Goal: Find specific page/section: Find specific page/section

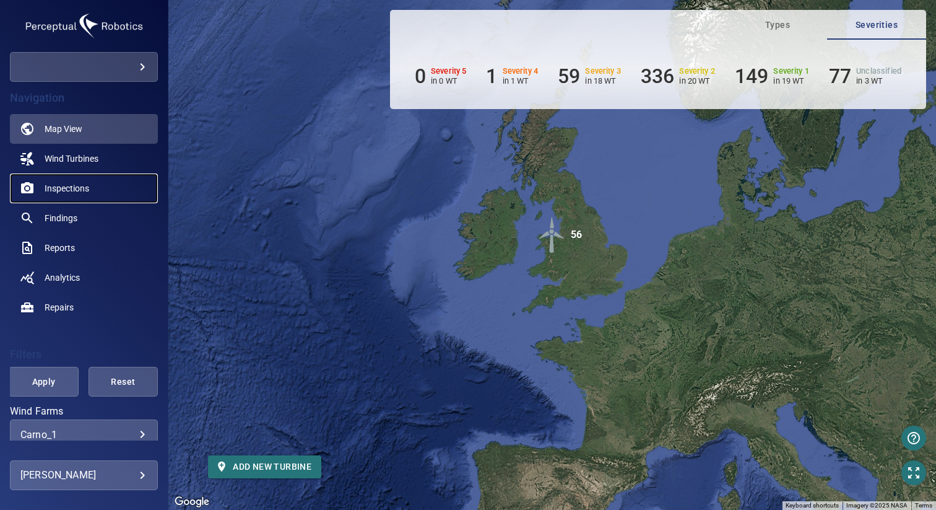
click at [79, 185] on span "Inspections" at bounding box center [67, 188] width 45 height 12
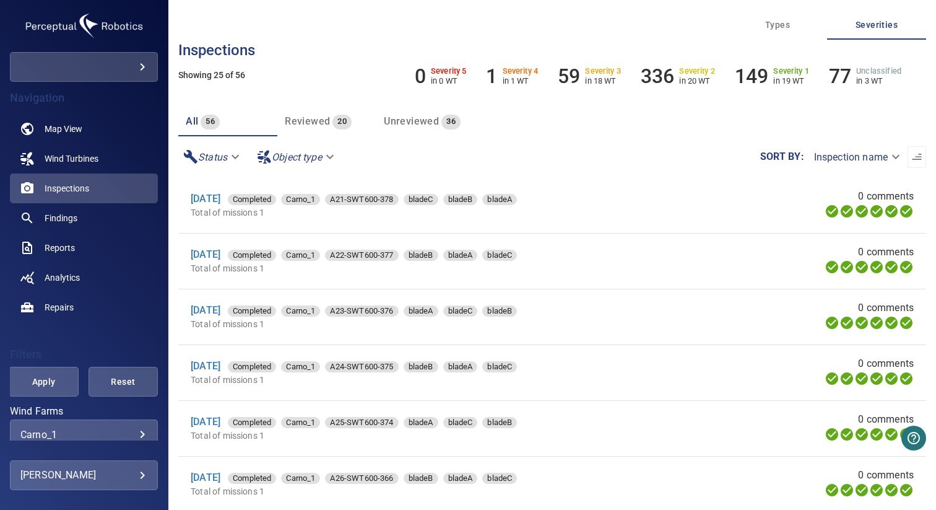
scroll to position [89, 0]
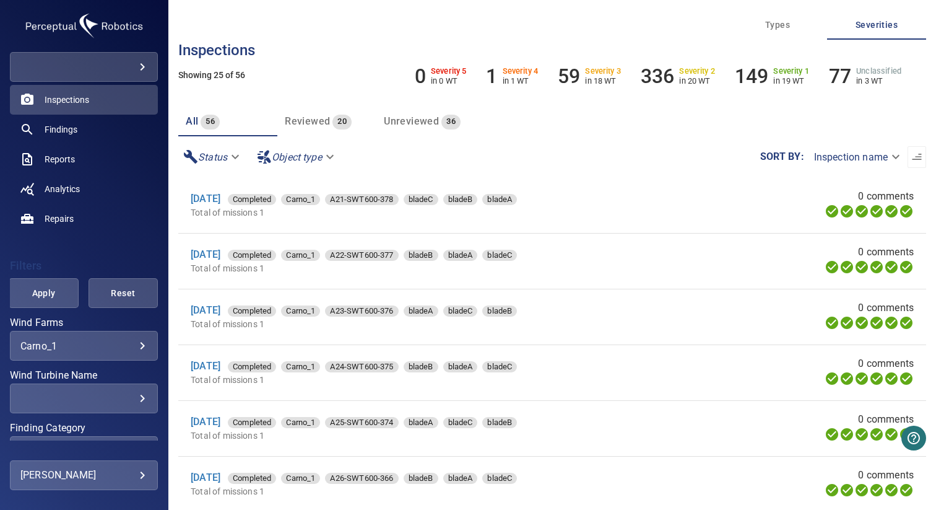
click at [98, 341] on body "**********" at bounding box center [468, 255] width 936 height 510
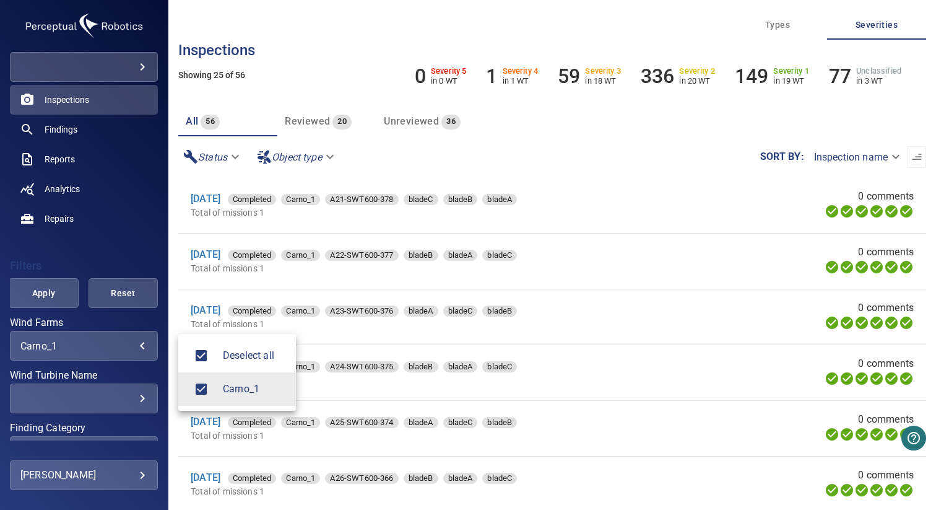
click at [116, 227] on div at bounding box center [468, 255] width 936 height 510
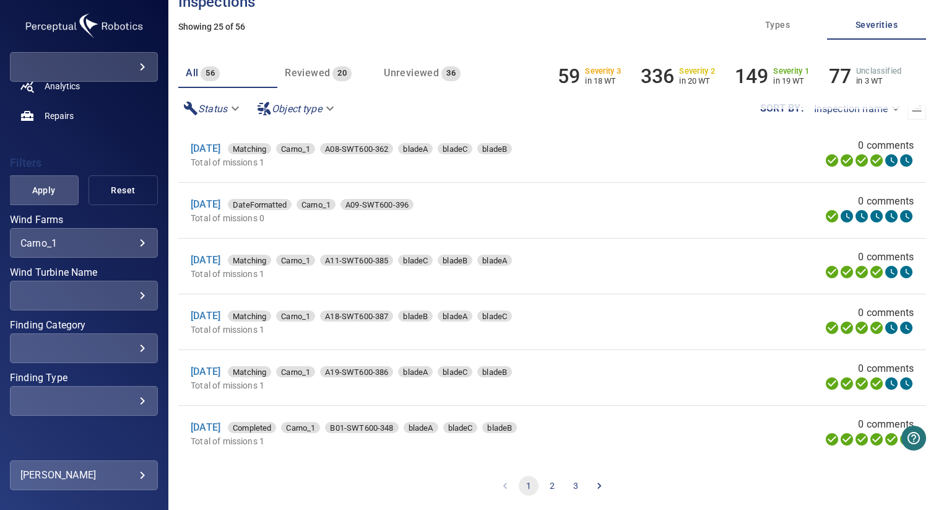
scroll to position [217, 0]
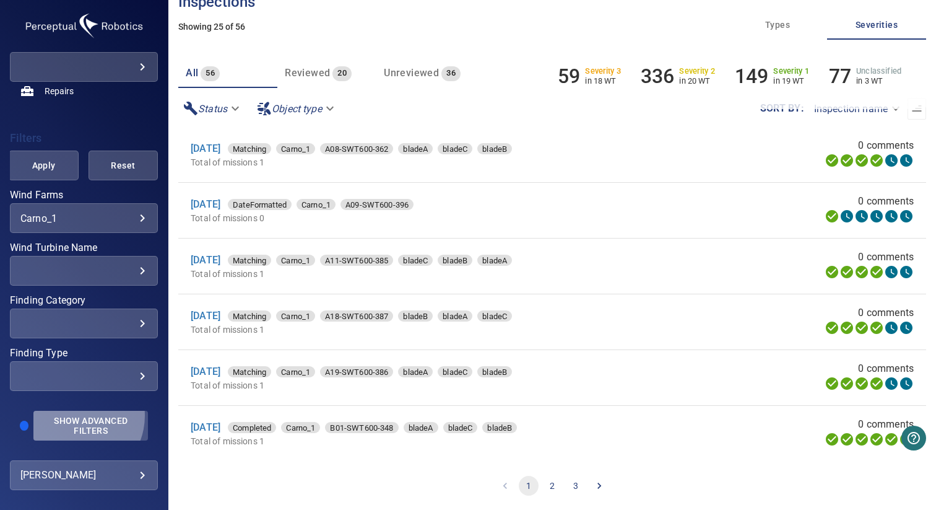
click at [74, 416] on span "Show Advanced Filters" at bounding box center [91, 426] width 100 height 20
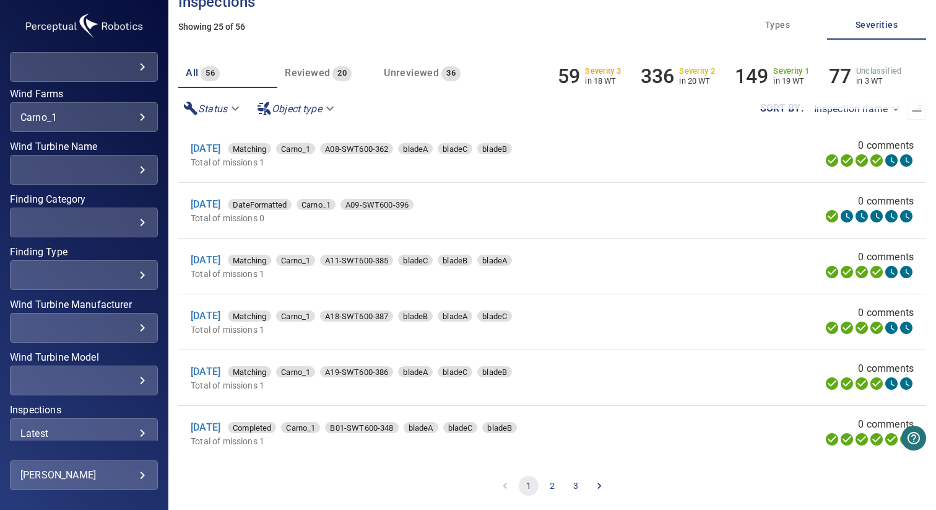
scroll to position [385, 0]
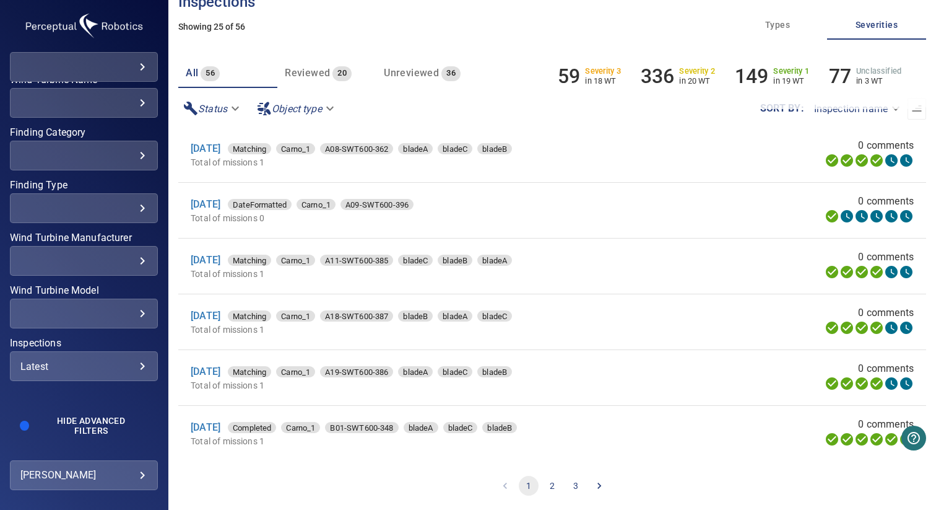
click at [73, 372] on div "Latest ****** ​" at bounding box center [84, 366] width 148 height 30
click at [221, 409] on span "2025" at bounding box center [228, 408] width 28 height 15
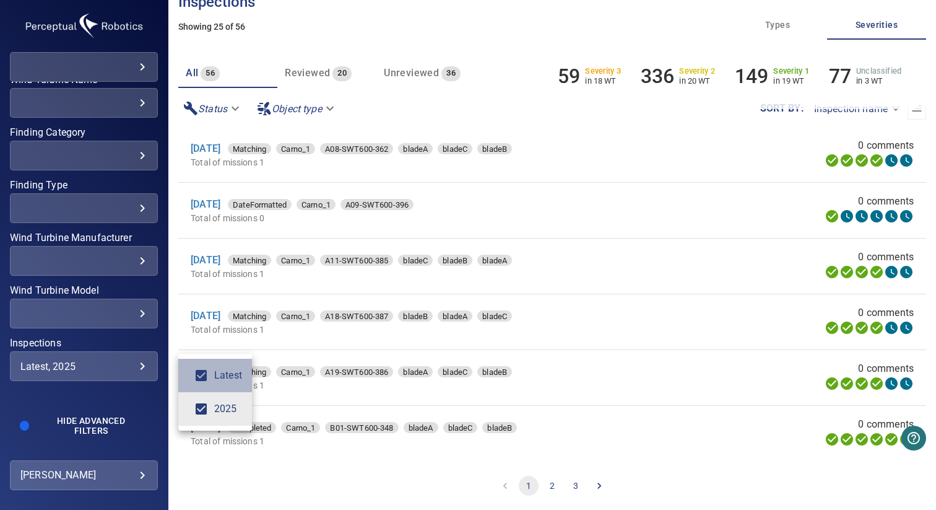
click at [221, 381] on span "Latest" at bounding box center [228, 375] width 28 height 15
type input "****"
click at [104, 324] on div "Inspections" at bounding box center [468, 255] width 936 height 510
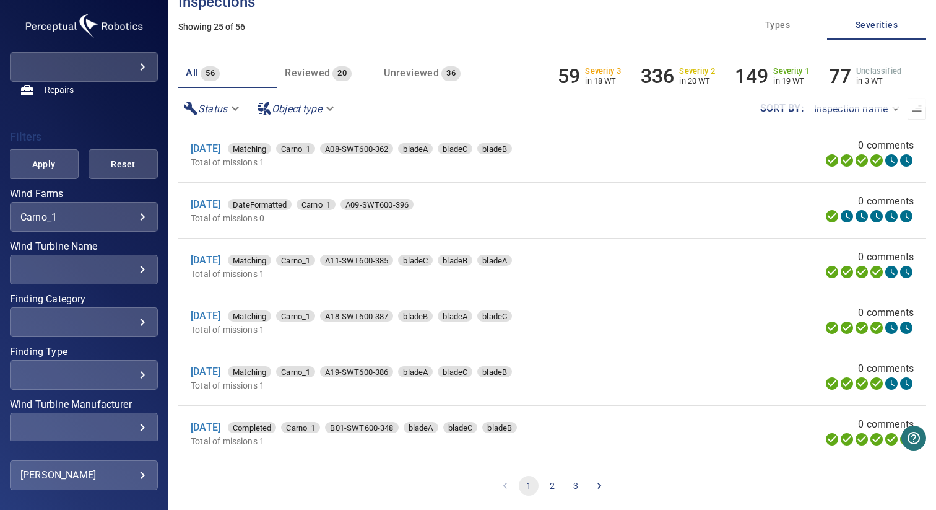
scroll to position [110, 0]
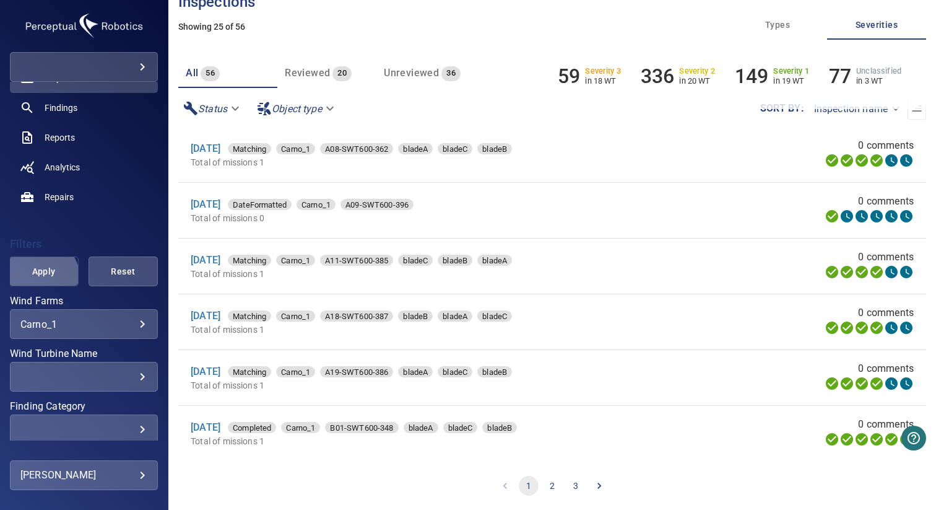
click at [35, 280] on button "Apply" at bounding box center [43, 271] width 69 height 30
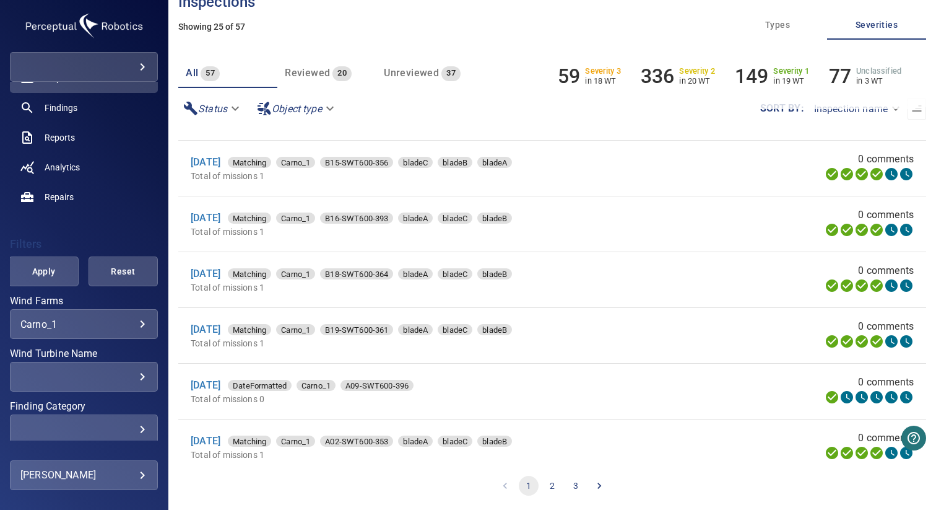
scroll to position [1069, 0]
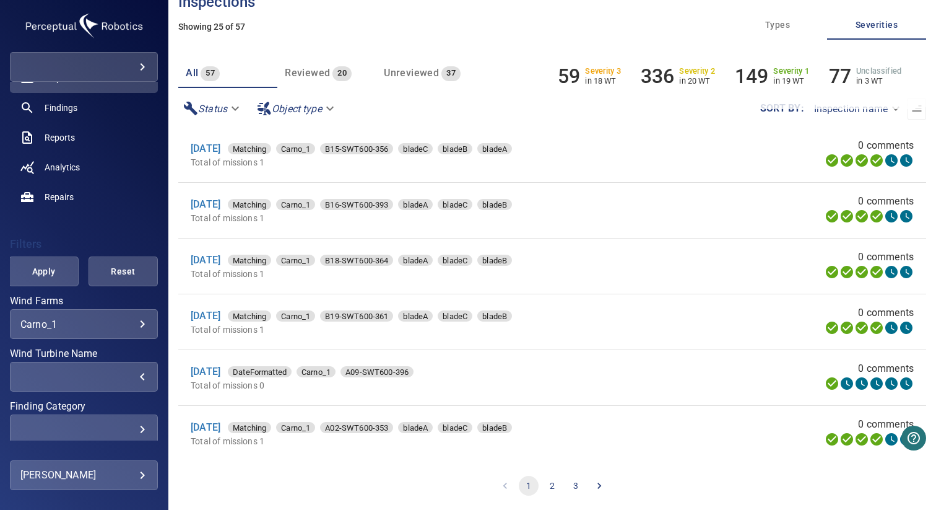
click at [74, 376] on div "​" at bounding box center [83, 377] width 127 height 12
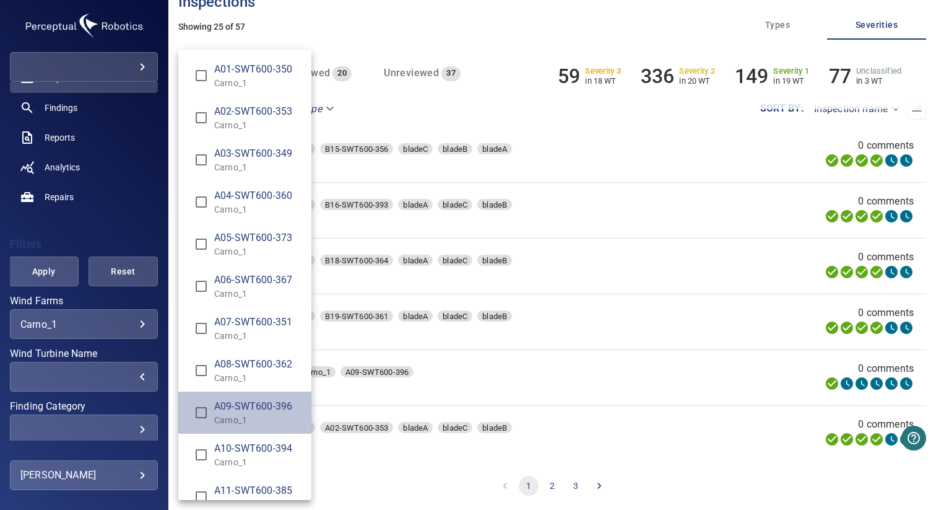
click at [243, 401] on span "A09-SWT600-396" at bounding box center [257, 406] width 87 height 15
type input "**********"
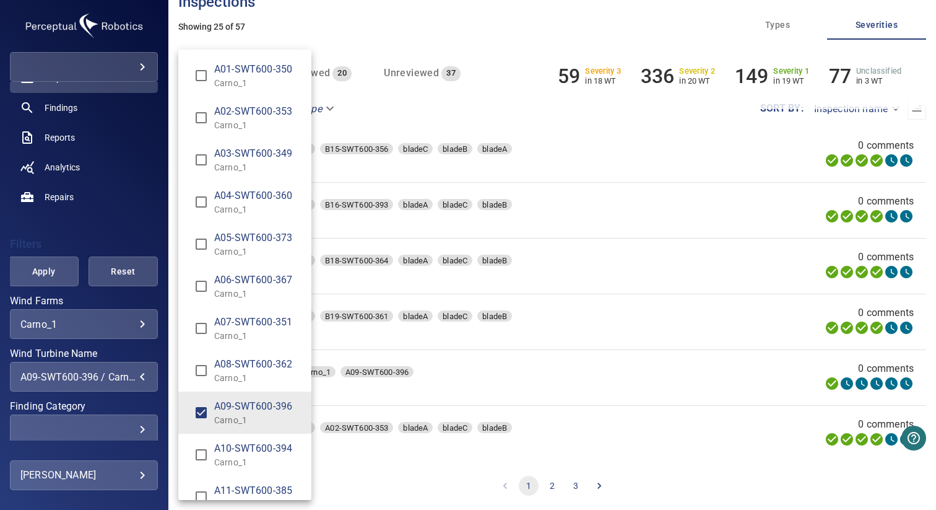
click at [99, 231] on div "Wind Turbine Name" at bounding box center [468, 255] width 936 height 510
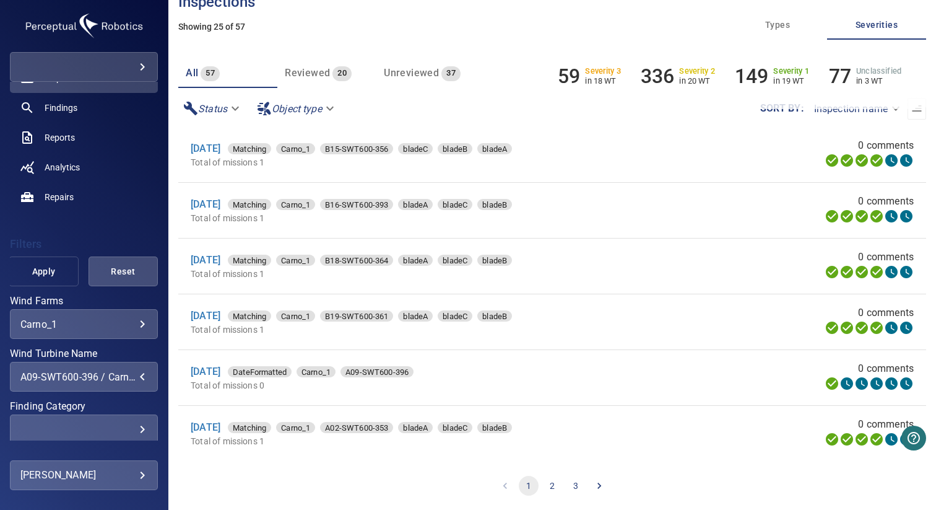
click at [35, 279] on button "Apply" at bounding box center [43, 271] width 69 height 30
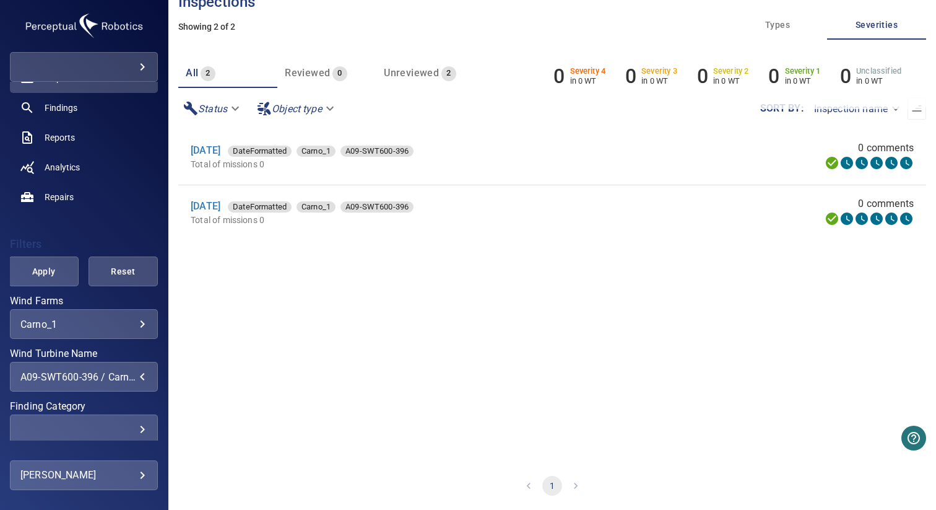
click at [91, 375] on div "A09-SWT600-396 / Carno_1" at bounding box center [83, 377] width 127 height 12
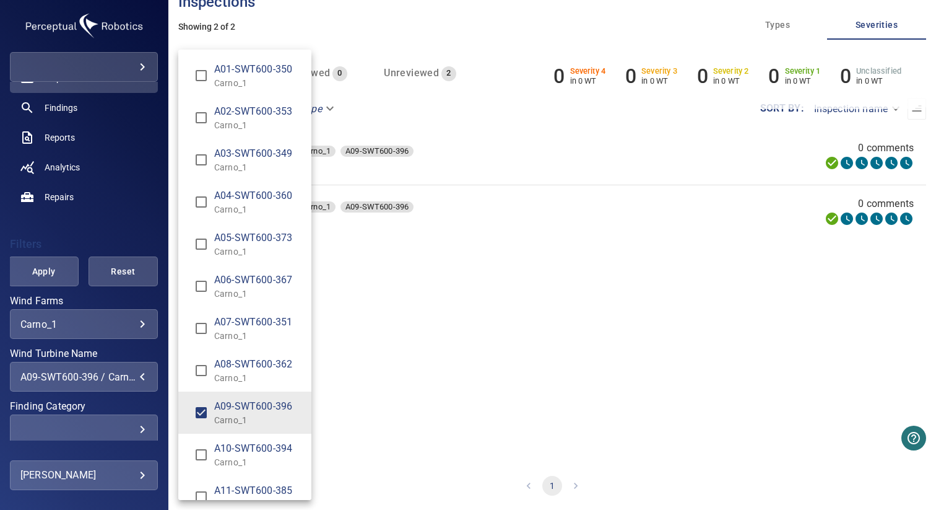
click at [91, 375] on div "Wind Turbine Name" at bounding box center [468, 255] width 936 height 510
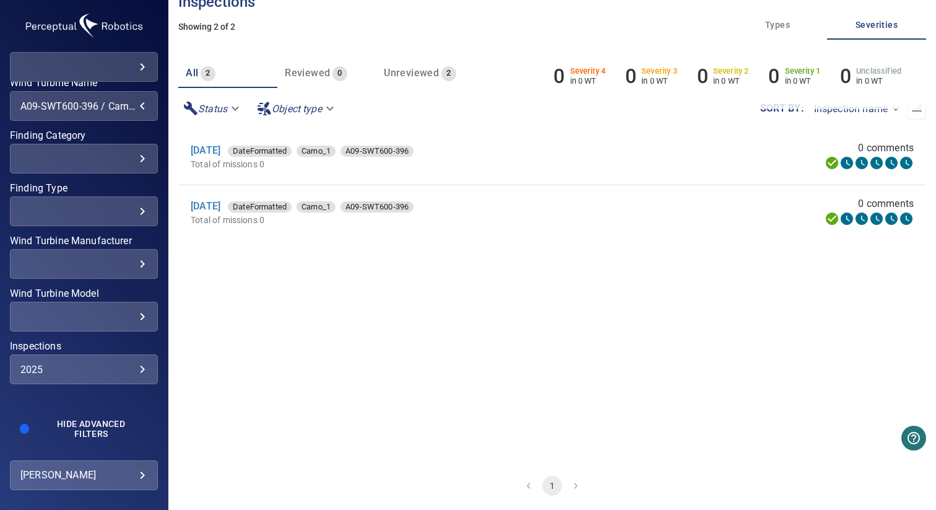
scroll to position [342, 0]
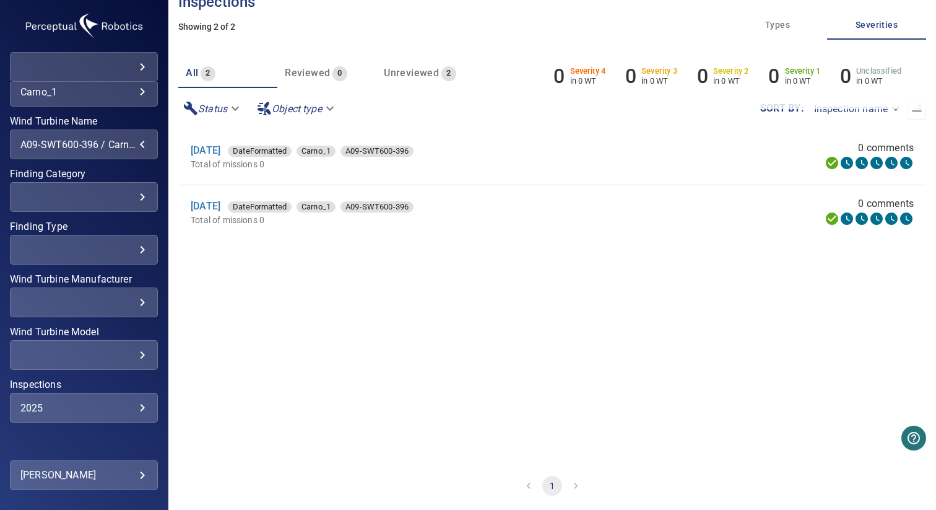
click at [88, 145] on div "A09-SWT600-396 / Carno_1" at bounding box center [83, 145] width 127 height 12
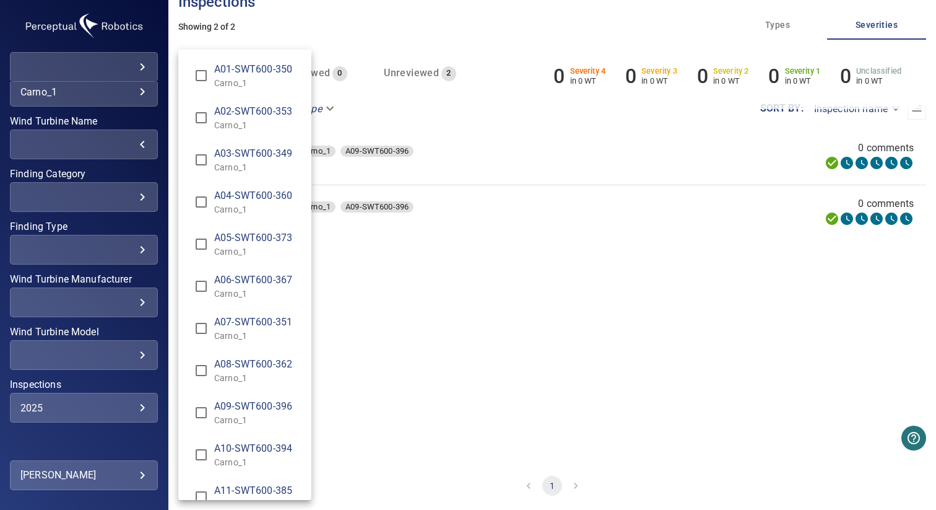
click at [376, 369] on div "Wind Turbine Name" at bounding box center [468, 255] width 936 height 510
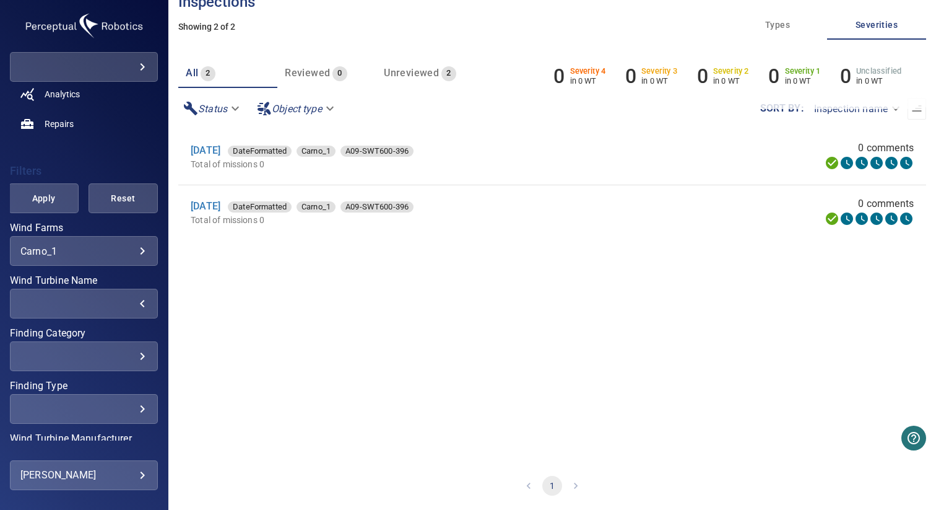
scroll to position [164, 0]
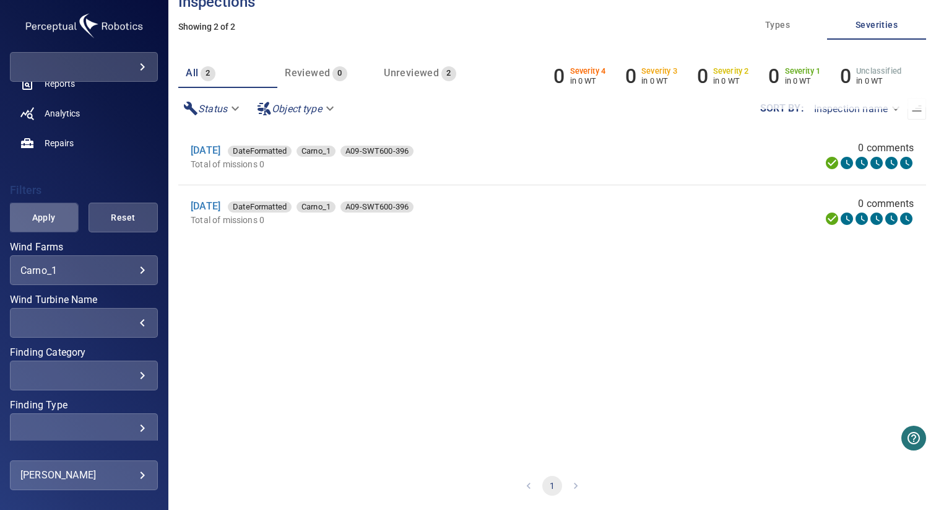
click at [46, 217] on span "Apply" at bounding box center [43, 217] width 38 height 15
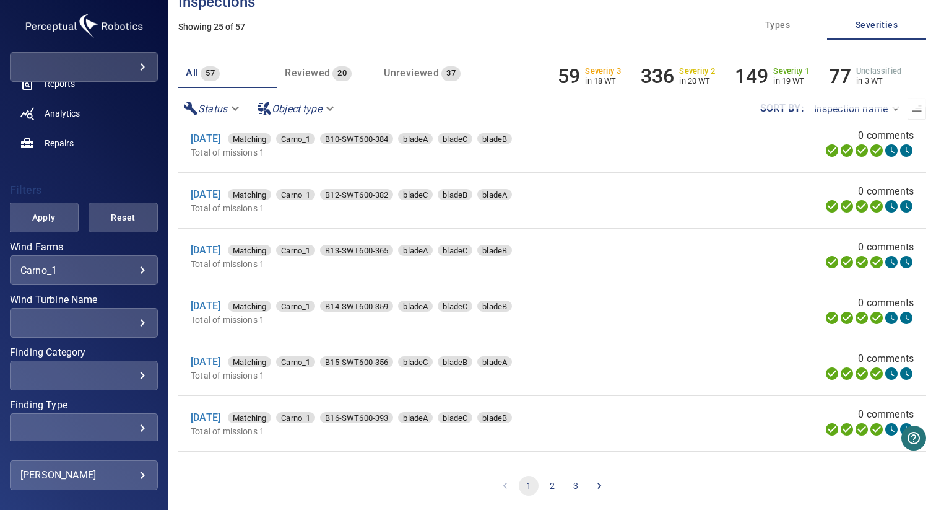
scroll to position [1069, 0]
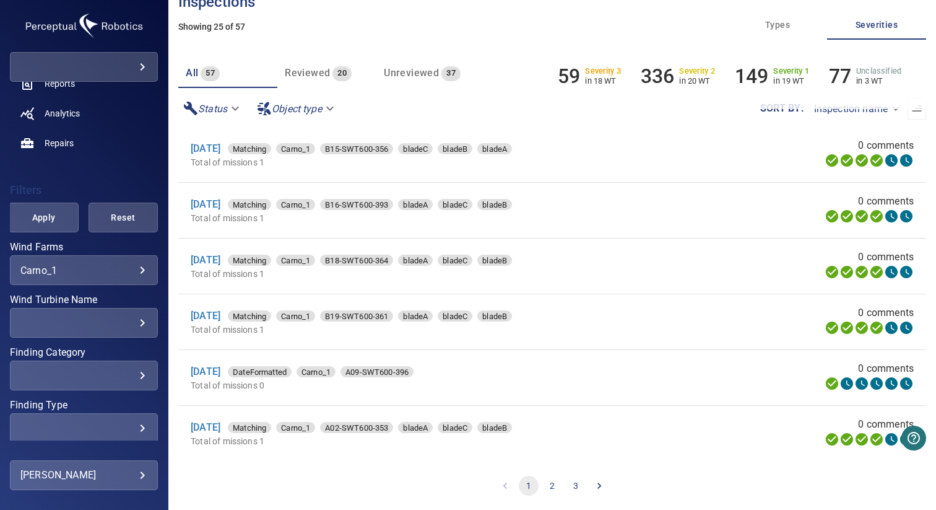
click at [550, 485] on button "2" at bounding box center [552, 486] width 20 height 20
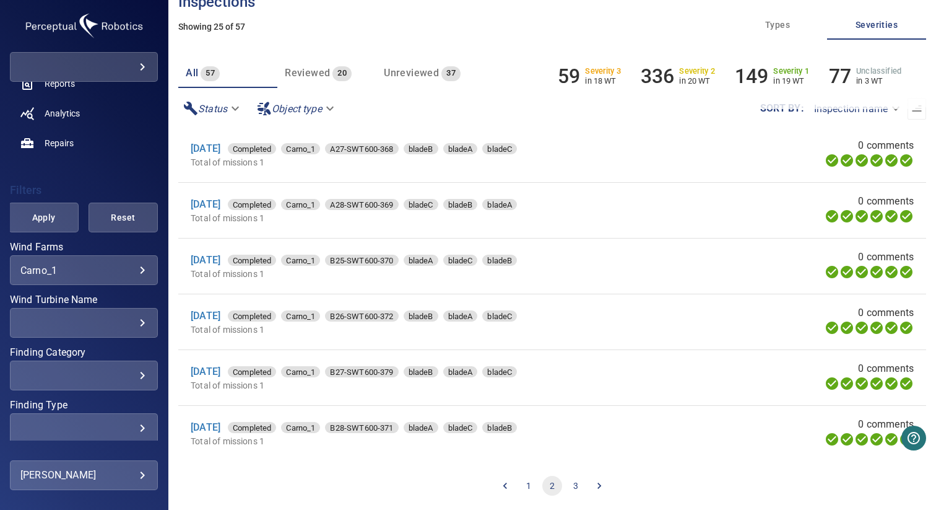
click at [570, 487] on button "3" at bounding box center [576, 486] width 20 height 20
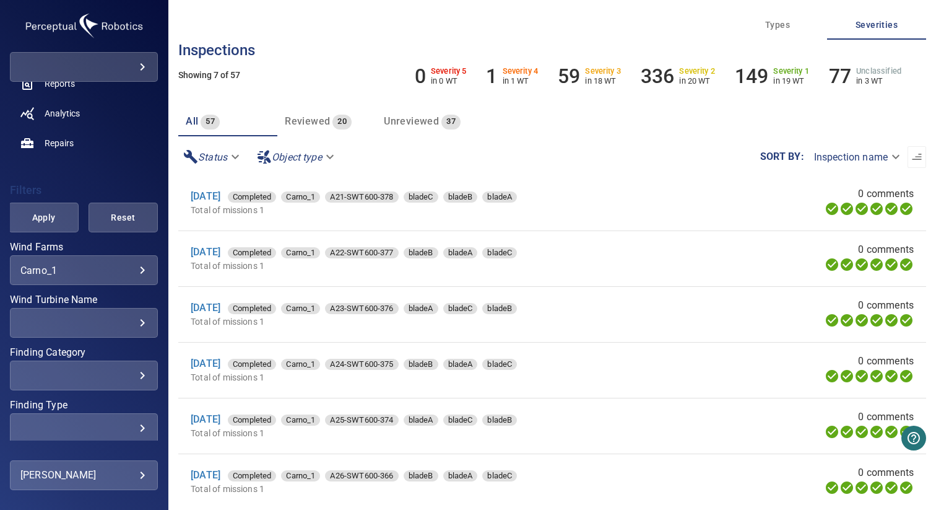
scroll to position [48, 0]
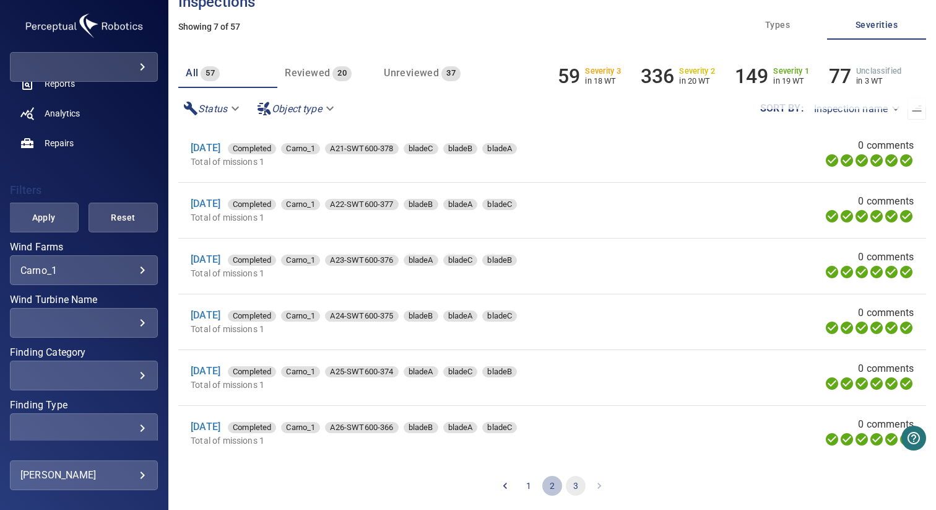
click at [548, 484] on button "2" at bounding box center [552, 486] width 20 height 20
click at [519, 489] on button "1" at bounding box center [529, 486] width 20 height 20
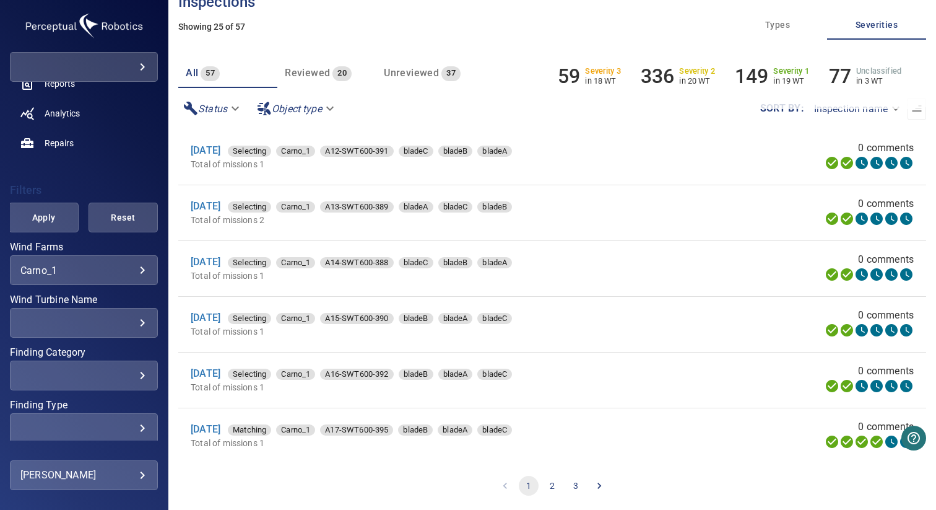
scroll to position [0, 0]
